Goal: Find specific page/section: Find specific page/section

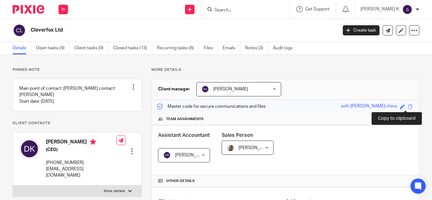
click at [408, 107] on span at bounding box center [410, 106] width 5 height 5
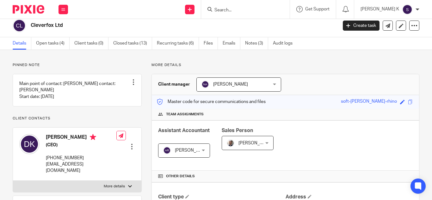
click at [251, 9] on input "Search" at bounding box center [242, 11] width 57 height 6
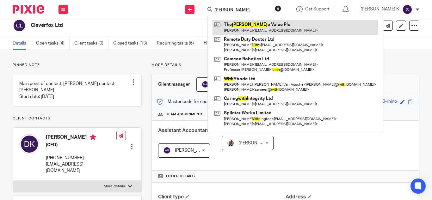
type input "[PERSON_NAME]"
click at [269, 28] on link at bounding box center [295, 27] width 165 height 15
